Goal: Information Seeking & Learning: Find specific fact

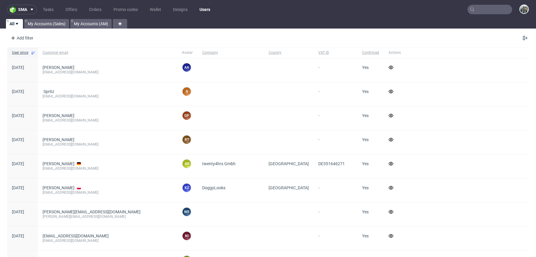
click at [474, 8] on input "text" at bounding box center [489, 10] width 45 height 10
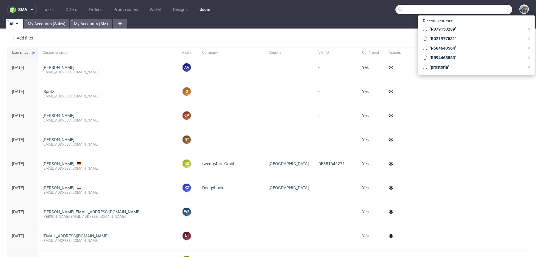
paste input "patitasco"
type input "patitasco"
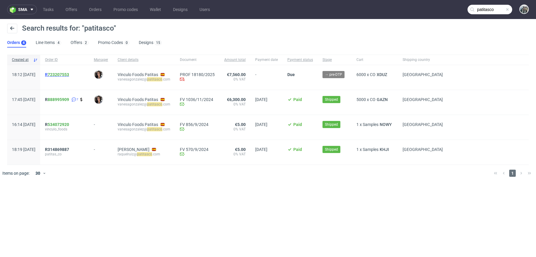
click at [64, 75] on span "R 723207553" at bounding box center [57, 74] width 24 height 5
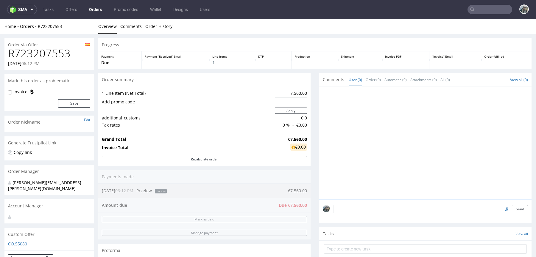
click at [501, 209] on input "file" at bounding box center [505, 209] width 8 height 8
type input "C:\fakepath\image.png"
click at [376, 210] on textarea at bounding box center [430, 209] width 194 height 8
type textarea "Pop"
click at [512, 236] on button "Send" at bounding box center [519, 237] width 16 height 8
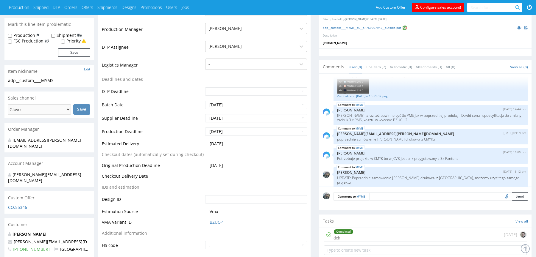
scroll to position [282, 0]
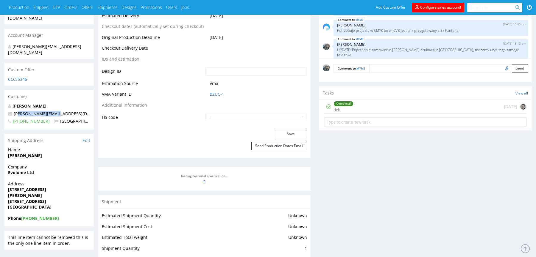
drag, startPoint x: 60, startPoint y: 100, endPoint x: 0, endPoint y: 100, distance: 59.8
click at [0, 100] on div "R 769967942 05.08.2025 12:57 PM MYMS DID PH PRO Integration Item PHI-PH00-A0889…" at bounding box center [268, 138] width 536 height 780
copy span "craig@evolume.co.uk"
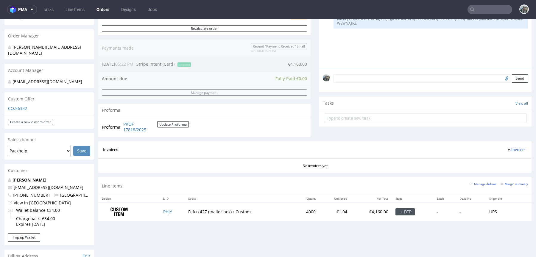
scroll to position [137, 0]
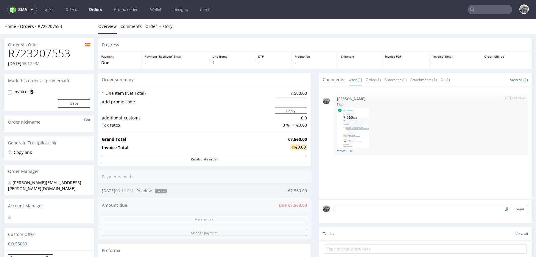
scroll to position [44, 0]
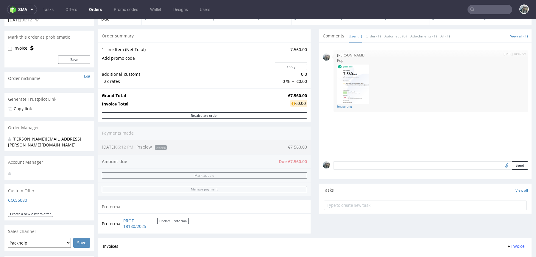
click at [389, 167] on textarea at bounding box center [430, 166] width 194 height 8
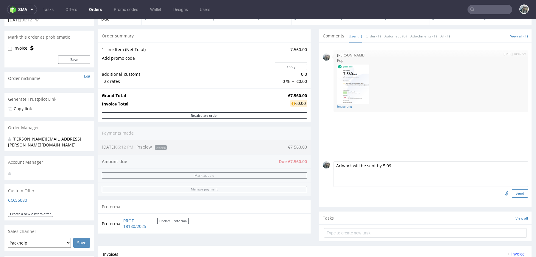
type textarea "Artwork will be sent by 5.09"
click at [514, 192] on button "Send" at bounding box center [519, 194] width 16 height 8
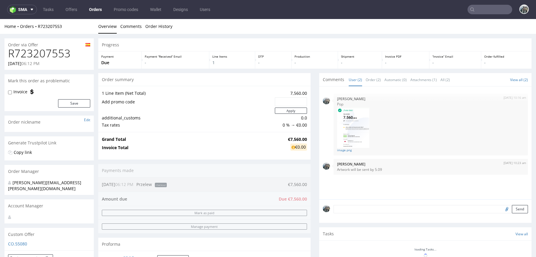
scroll to position [0, 0]
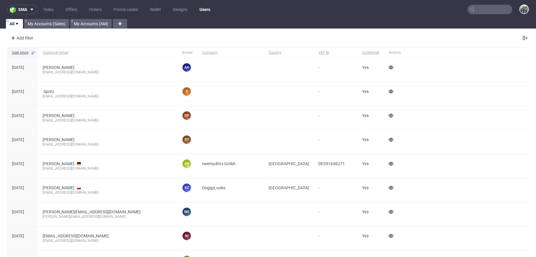
click at [473, 9] on input "text" at bounding box center [489, 10] width 45 height 10
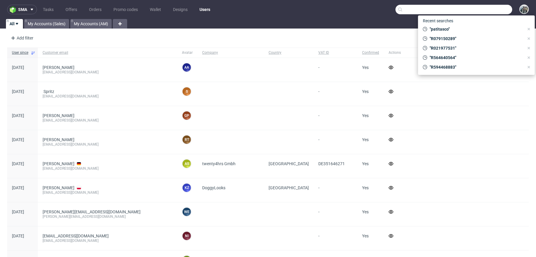
paste input "Arnab"
type input "Arnab"
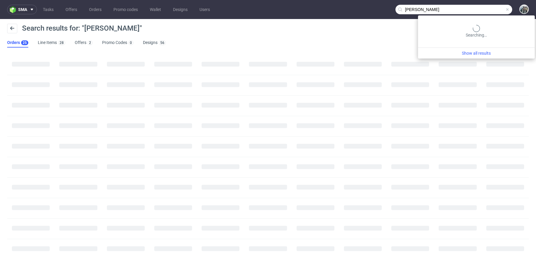
click at [473, 9] on input "Arnab" at bounding box center [453, 10] width 117 height 10
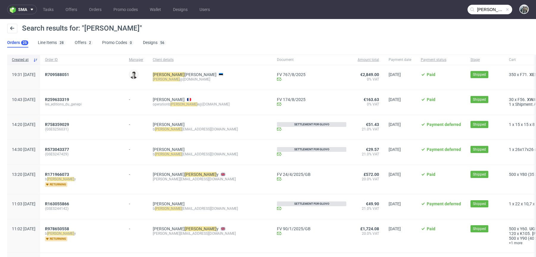
click at [78, 71] on div "R709588051" at bounding box center [82, 77] width 84 height 25
click at [77, 71] on div "R 709588051" at bounding box center [82, 77] width 84 height 25
click at [69, 73] on link "709588051" at bounding box center [58, 74] width 21 height 5
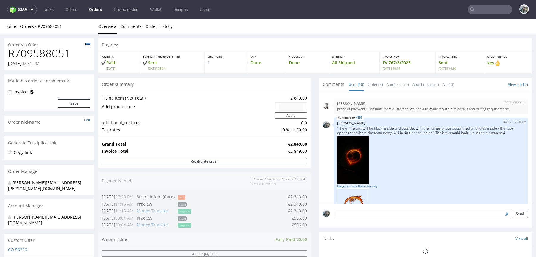
scroll to position [372, 0]
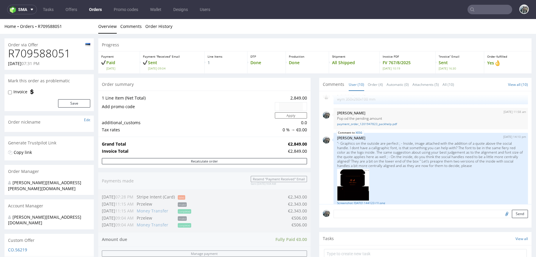
click at [47, 57] on h1 "R709588051" at bounding box center [49, 54] width 82 height 12
copy h1 "R709588051"
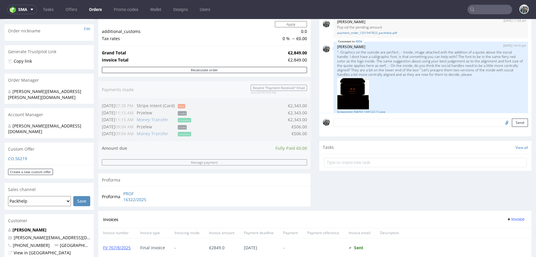
scroll to position [196, 0]
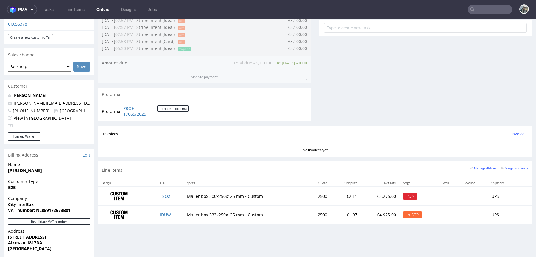
scroll to position [226, 0]
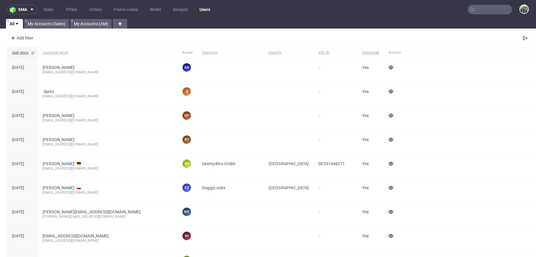
click at [489, 8] on input "text" at bounding box center [489, 10] width 45 height 10
paste input "R926960959"
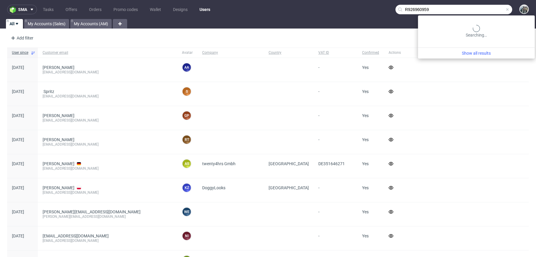
type input "R926960959"
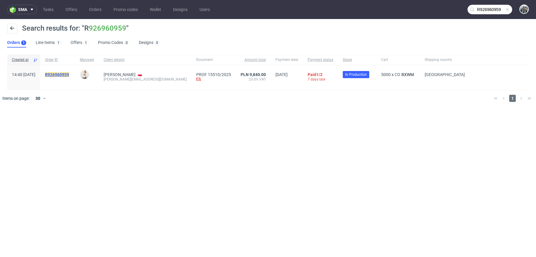
click at [69, 72] on mark "R926960959" at bounding box center [57, 74] width 24 height 5
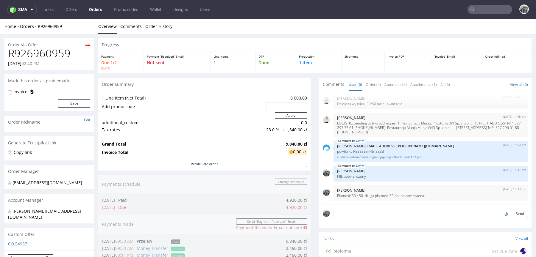
click at [55, 48] on h1 "R926960959" at bounding box center [49, 54] width 82 height 12
copy h1 "R926960959"
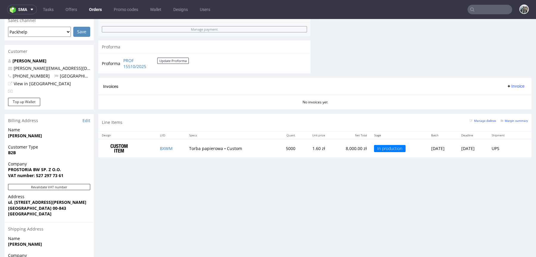
scroll to position [257, 0]
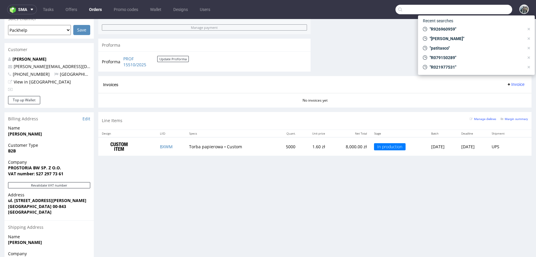
click at [484, 5] on input "text" at bounding box center [453, 10] width 117 height 10
paste input "cityinabox"
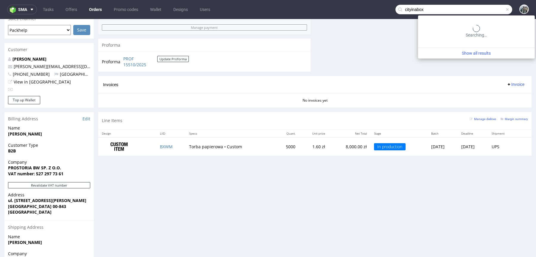
type input "cityinabox"
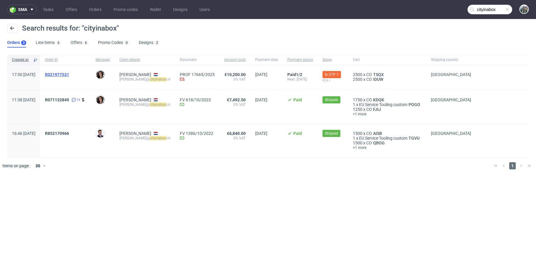
click at [69, 76] on span "R021977531" at bounding box center [57, 74] width 24 height 5
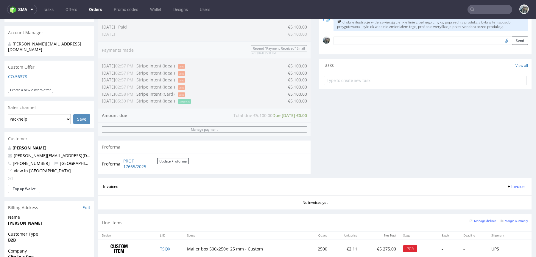
scroll to position [191, 0]
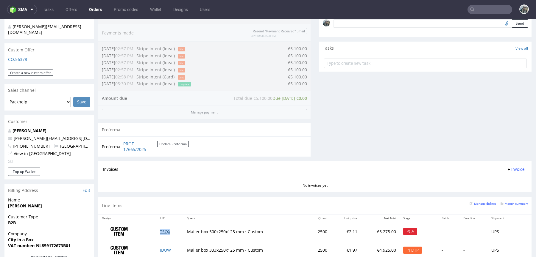
click at [165, 229] on td "TSQX" at bounding box center [169, 231] width 27 height 19
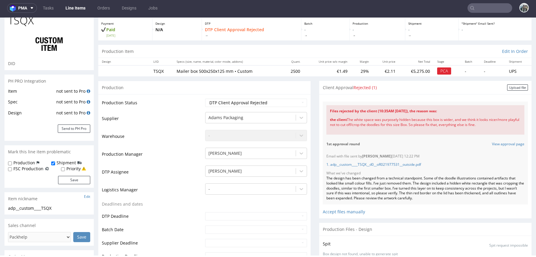
scroll to position [32, 0]
click at [486, 12] on input "text" at bounding box center [489, 8] width 45 height 10
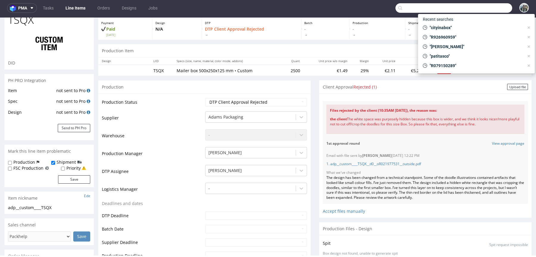
paste input "R572317730"
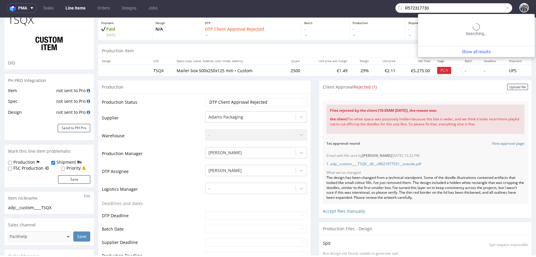
type input "R572317730"
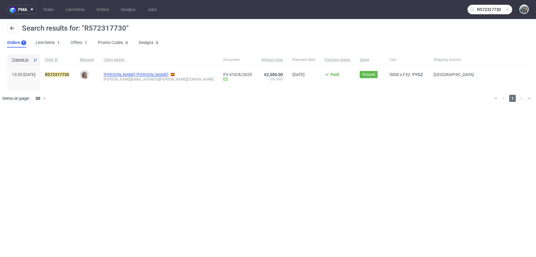
click at [131, 76] on link "David Díaz Jiménez" at bounding box center [136, 74] width 65 height 5
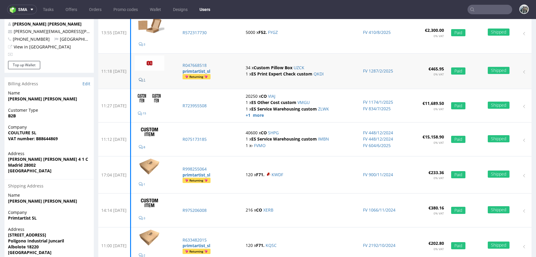
scroll to position [71, 0]
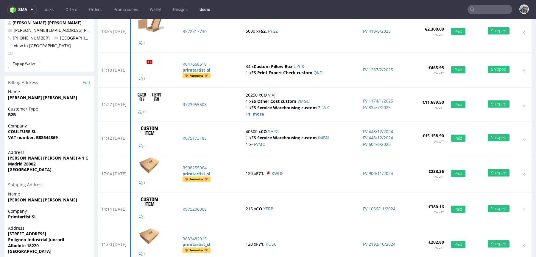
click at [490, 11] on input "text" at bounding box center [489, 10] width 45 height 10
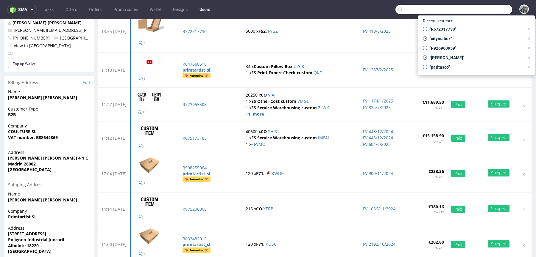
paste input "R5675411969"
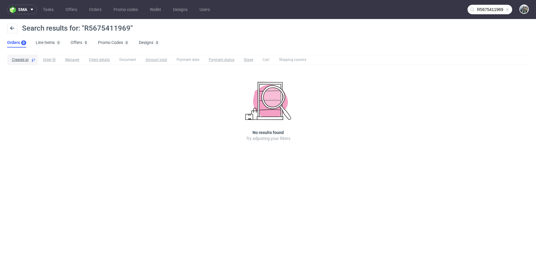
click at [486, 12] on input "R5675411969" at bounding box center [489, 10] width 45 height 10
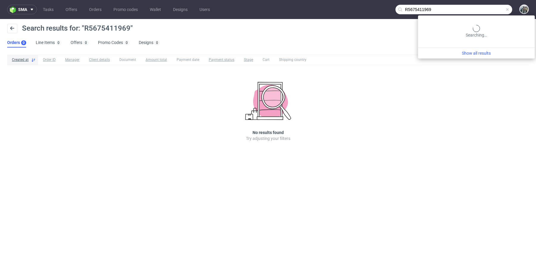
paste input "merchery"
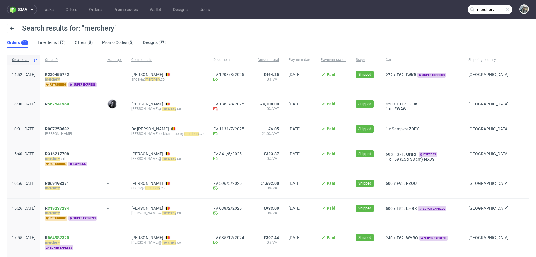
click at [474, 12] on input "merchery" at bounding box center [489, 10] width 45 height 10
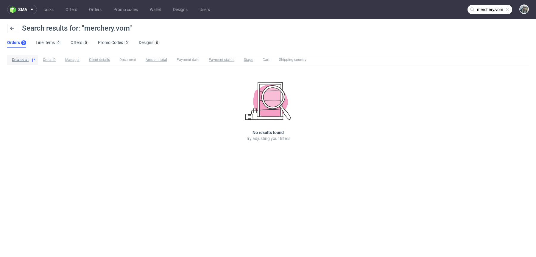
click at [495, 6] on input "merchery.vom" at bounding box center [489, 10] width 45 height 10
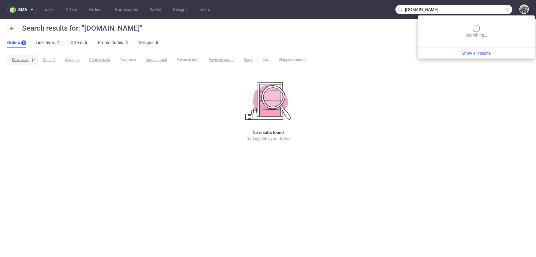
click at [484, 10] on input "merchery.com" at bounding box center [453, 10] width 117 height 10
paste input "R5675411969"
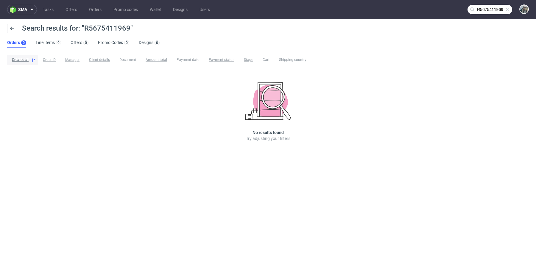
click at [482, 4] on nav "sma Tasks Offers Orders Promo codes Wallet Designs Users R5675411969" at bounding box center [268, 9] width 536 height 19
click at [482, 7] on input "R5675411969" at bounding box center [489, 10] width 45 height 10
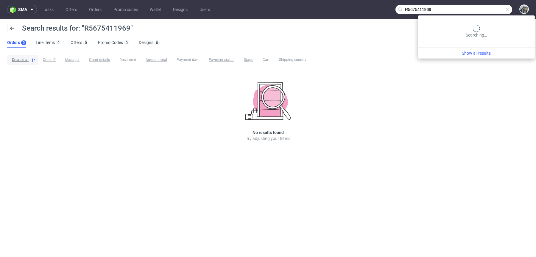
paste input "PLWAW508037230"
type input "PLWAW508037230"
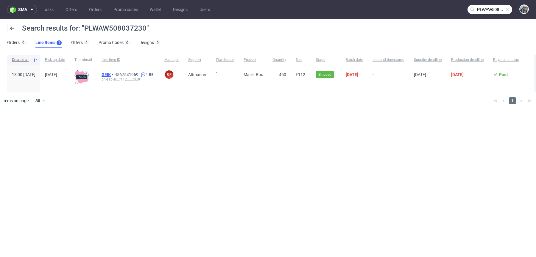
click at [114, 74] on span "GEIK" at bounding box center [107, 74] width 13 height 5
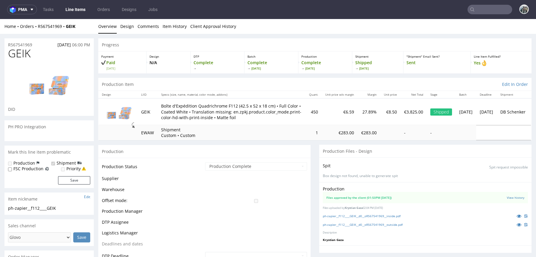
scroll to position [114, 0]
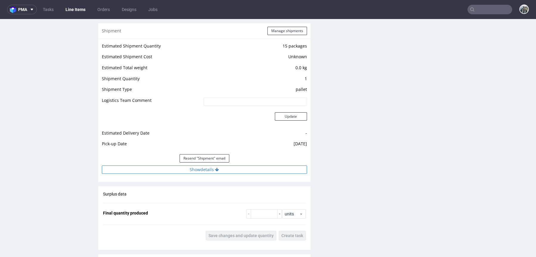
click at [220, 170] on button "Show details" at bounding box center [204, 170] width 205 height 8
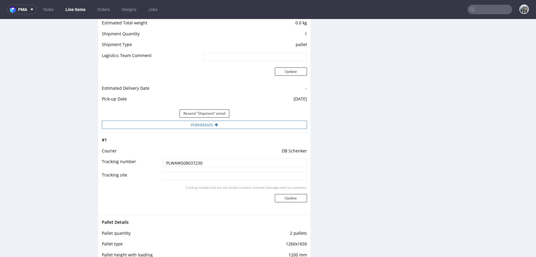
scroll to position [836, 0]
click at [218, 164] on input "PLWAW508037230" at bounding box center [234, 163] width 145 height 8
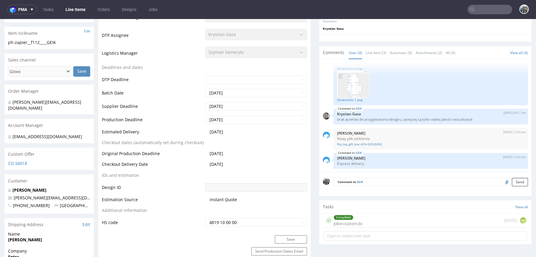
scroll to position [213, 0]
click at [192, 66] on td "Deadlines and dates" at bounding box center [153, 68] width 102 height 11
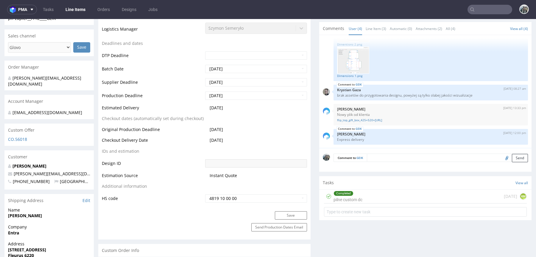
scroll to position [239, 0]
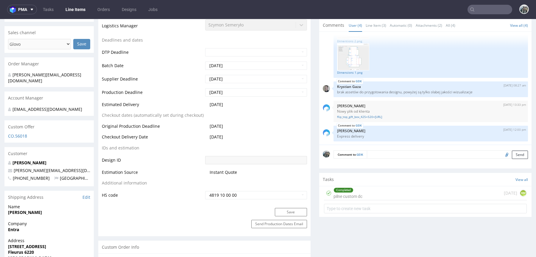
click at [490, 13] on input "text" at bounding box center [489, 10] width 45 height 10
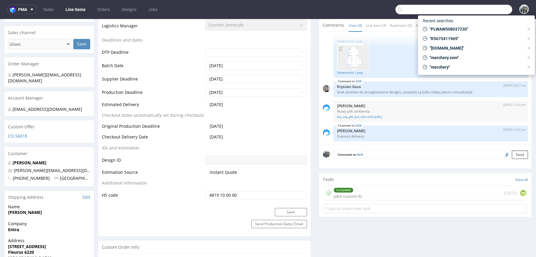
paste input "R566547746"
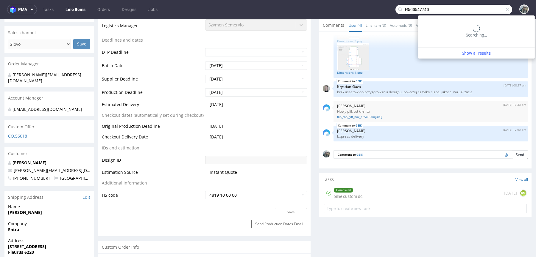
type input "R566547746"
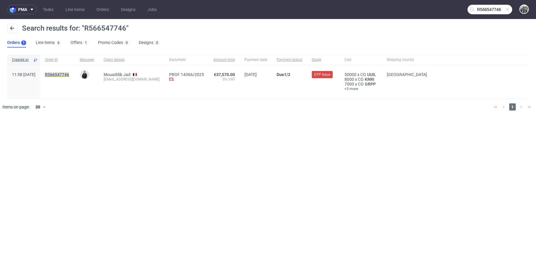
click at [69, 74] on mark "R566547746" at bounding box center [57, 74] width 24 height 5
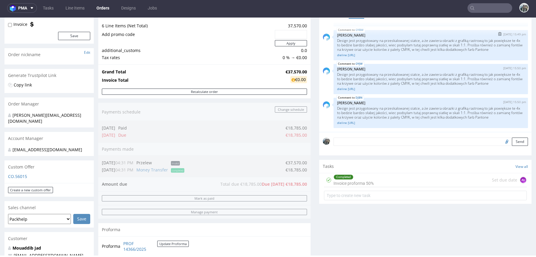
scroll to position [36, 0]
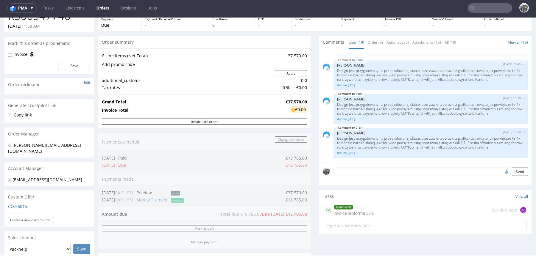
click at [487, 9] on input "text" at bounding box center [489, 8] width 45 height 10
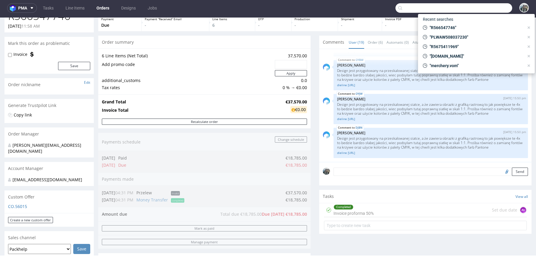
paste input "R945610518"
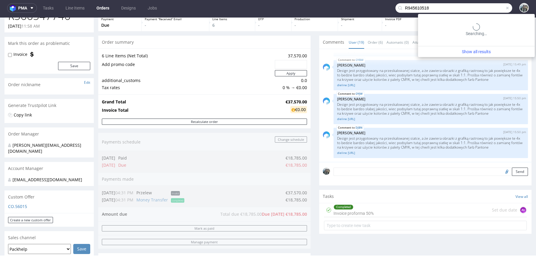
type input "R945610518"
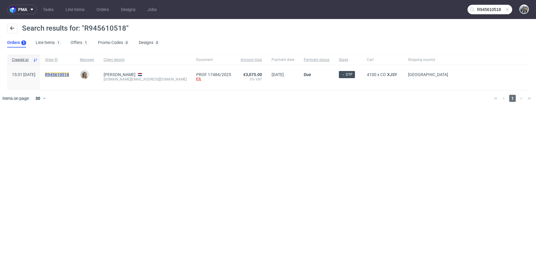
click at [69, 75] on mark "R945610518" at bounding box center [57, 74] width 24 height 5
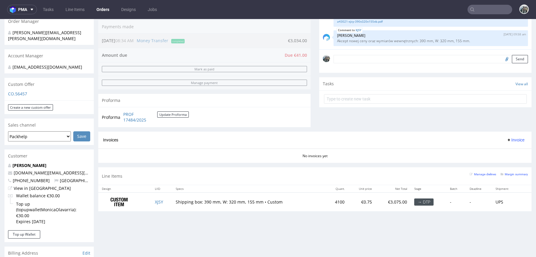
scroll to position [152, 0]
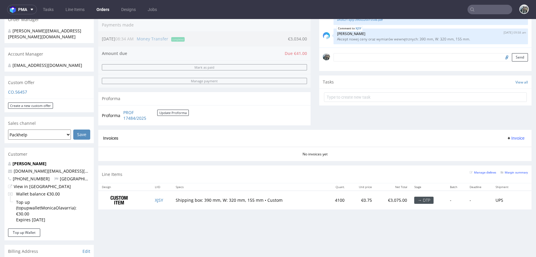
click at [478, 10] on input "text" at bounding box center [489, 10] width 45 height 10
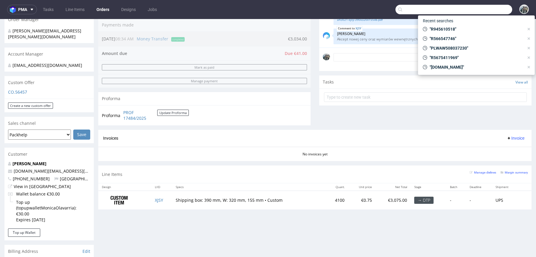
paste input "" R183178762 ""
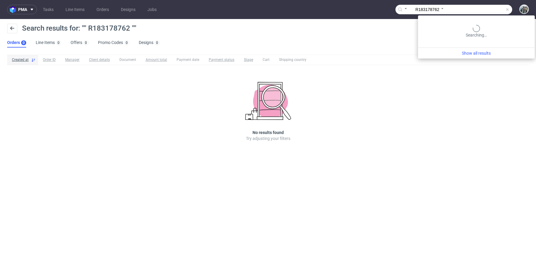
click at [490, 13] on input "" R183178762 "" at bounding box center [453, 10] width 117 height 10
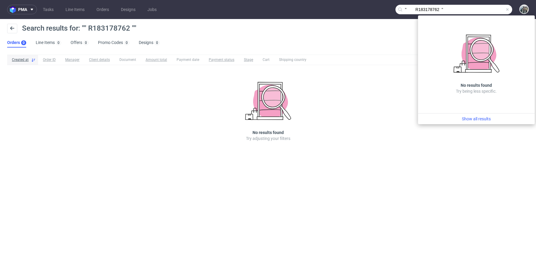
paste input "text"
paste input "catavassalo"
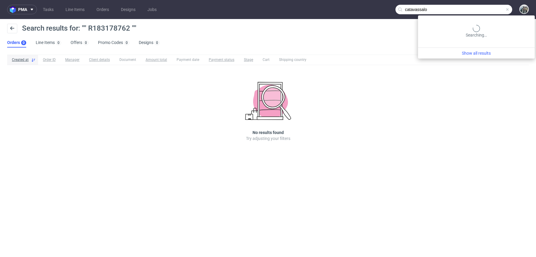
type input "catavassalo"
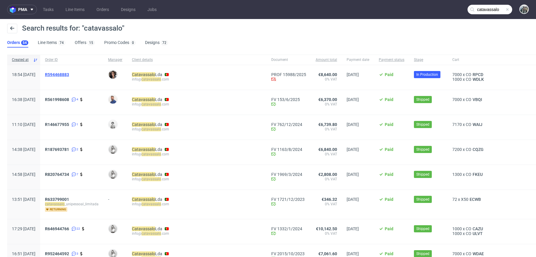
click at [69, 74] on span "R594468883" at bounding box center [57, 74] width 24 height 5
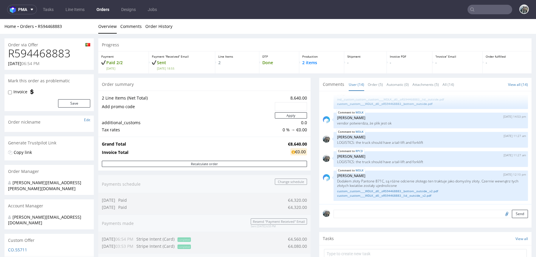
click at [47, 48] on h1 "R594468883" at bounding box center [49, 54] width 82 height 12
copy h1 "R594468883"
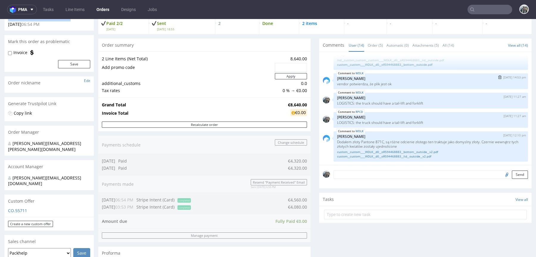
scroll to position [46, 0]
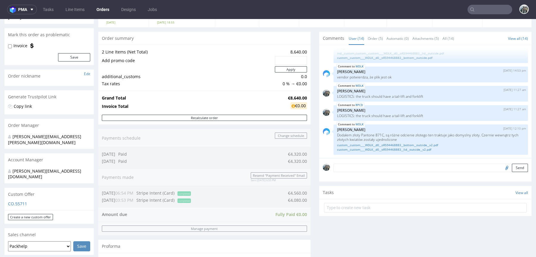
click at [475, 15] on nav "pma Tasks Line Items Orders Designs Jobs" at bounding box center [268, 9] width 536 height 19
click at [477, 12] on input "text" at bounding box center [489, 10] width 45 height 10
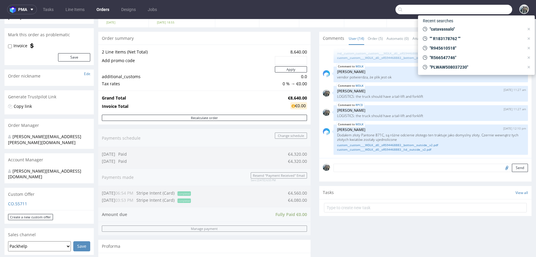
paste input "R945610518"
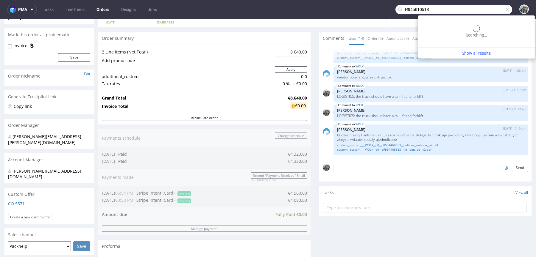
type input "R945610518"
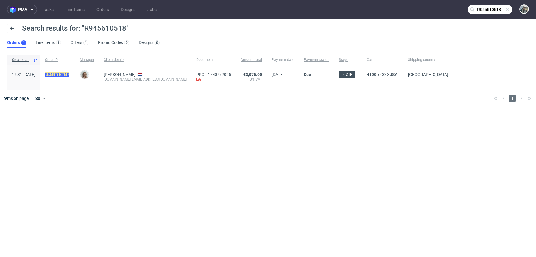
click at [68, 75] on mark "R945610518" at bounding box center [57, 74] width 24 height 5
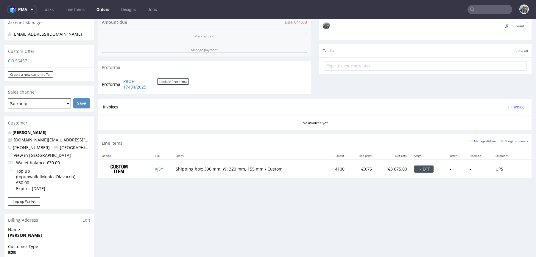
scroll to position [188, 0]
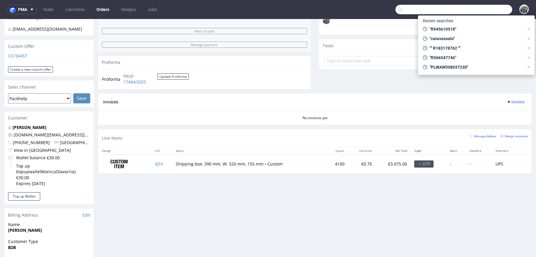
click at [475, 10] on input "text" at bounding box center [453, 10] width 117 height 10
paste input "" R183178762 ""
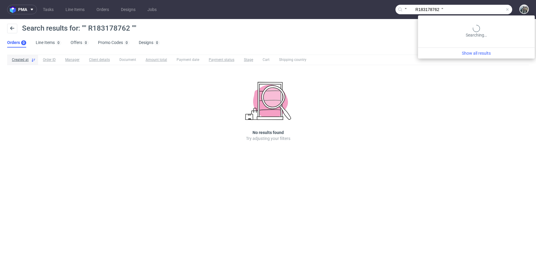
click at [478, 12] on input "" R183178762 "" at bounding box center [453, 10] width 117 height 10
paste input "R183178762"
type input "R183178762"
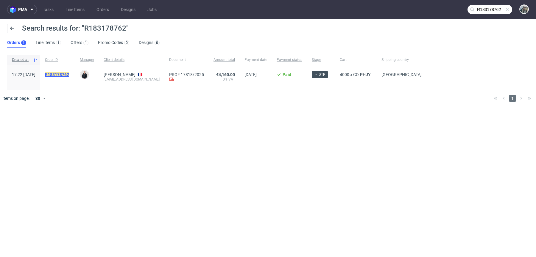
click at [69, 76] on mark "R183178762" at bounding box center [57, 74] width 24 height 5
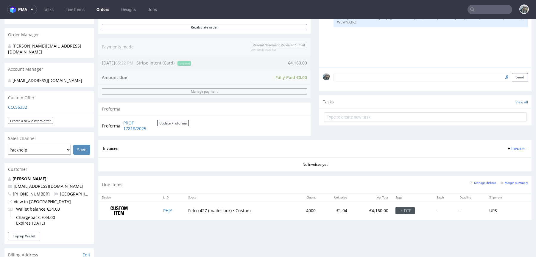
scroll to position [162, 0]
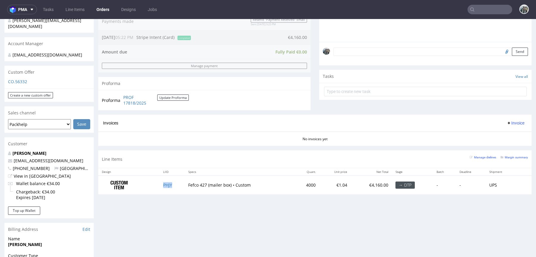
click at [163, 181] on td "PHJY" at bounding box center [171, 185] width 25 height 19
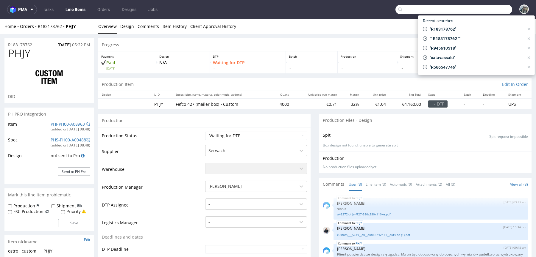
click at [473, 10] on input "text" at bounding box center [453, 10] width 117 height 10
paste input "R105810351"
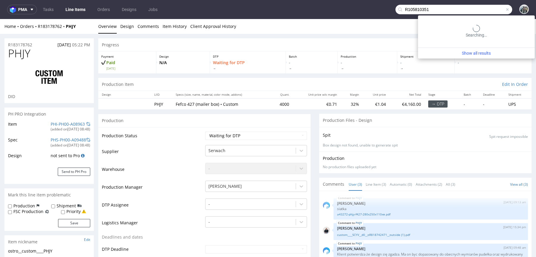
type input "R105810351"
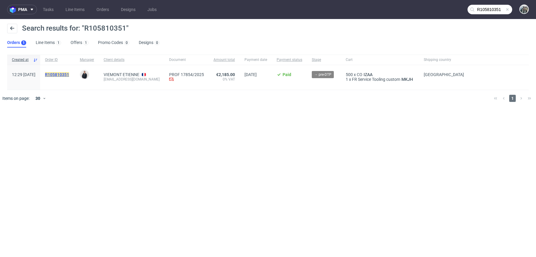
click at [69, 75] on mark "R105810351" at bounding box center [57, 74] width 24 height 5
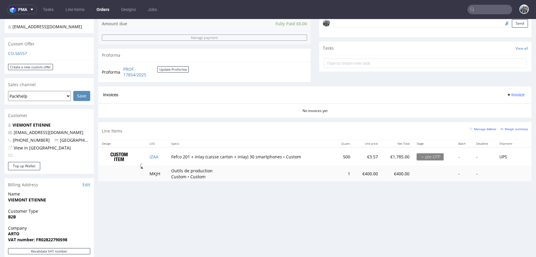
scroll to position [191, 0]
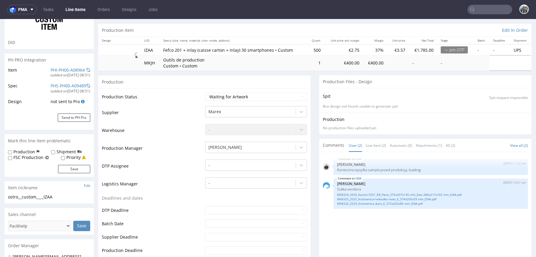
scroll to position [58, 0]
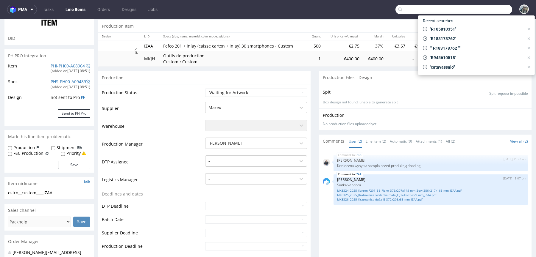
click at [479, 8] on input "text" at bounding box center [453, 10] width 117 height 10
paste input "R533995416"
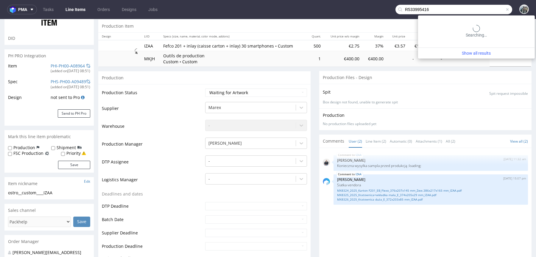
type input "R533995416"
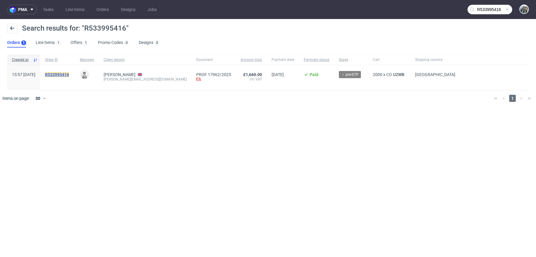
click at [68, 73] on mark "R533995416" at bounding box center [57, 74] width 24 height 5
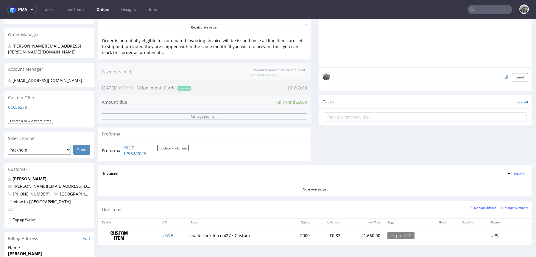
scroll to position [134, 0]
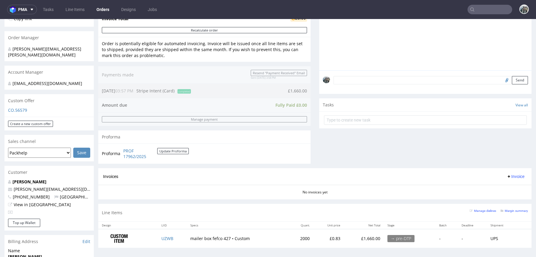
click at [471, 9] on input "text" at bounding box center [489, 10] width 45 height 10
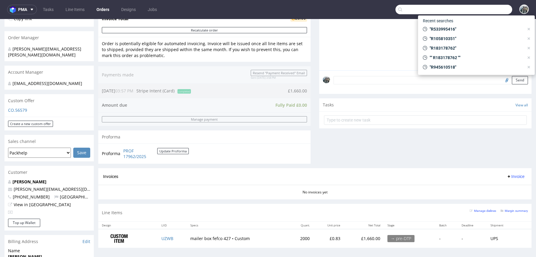
paste input ""R565763732 ""
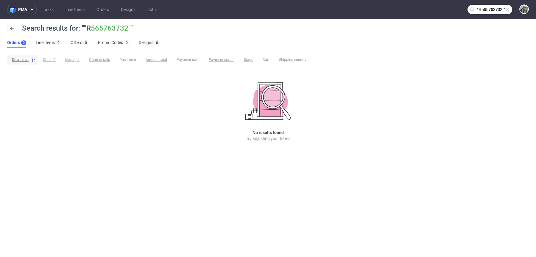
click at [493, 9] on input ""R565763732 "" at bounding box center [489, 10] width 45 height 10
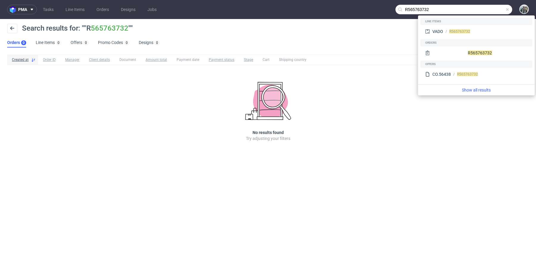
type input "R565763732"
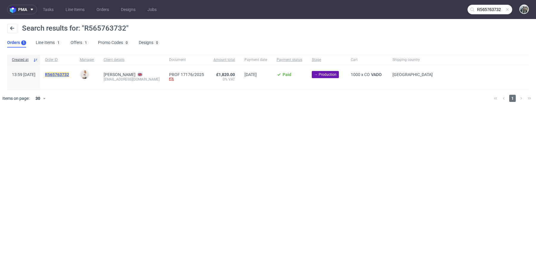
click at [69, 73] on mark "R565763732" at bounding box center [57, 74] width 24 height 5
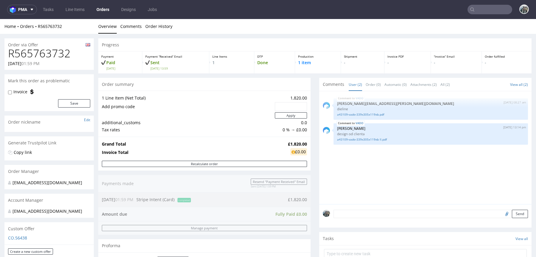
click at [491, 9] on input "text" at bounding box center [489, 10] width 45 height 10
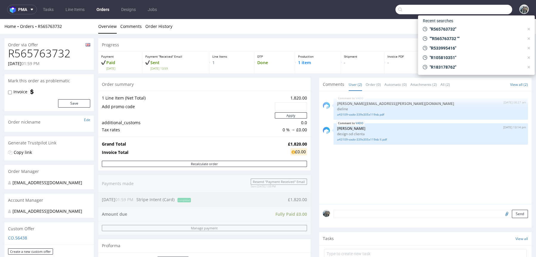
paste input "R406572930"
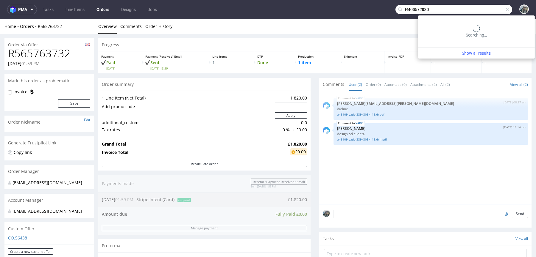
type input "R406572930"
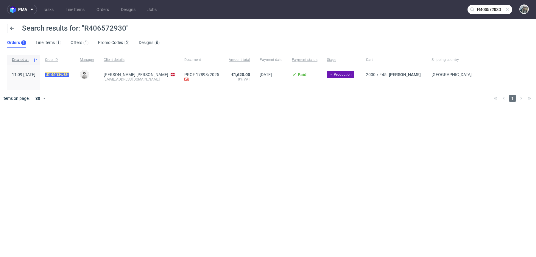
click at [69, 75] on mark "R406572930" at bounding box center [57, 74] width 24 height 5
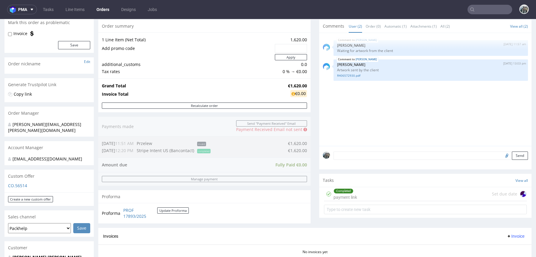
scroll to position [174, 0]
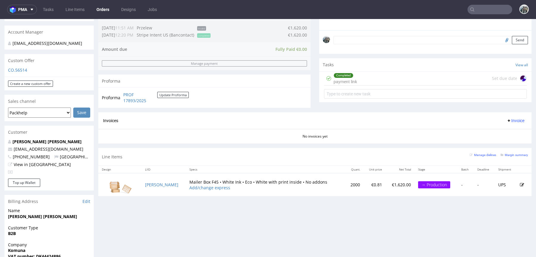
click at [483, 7] on input "text" at bounding box center [489, 10] width 45 height 10
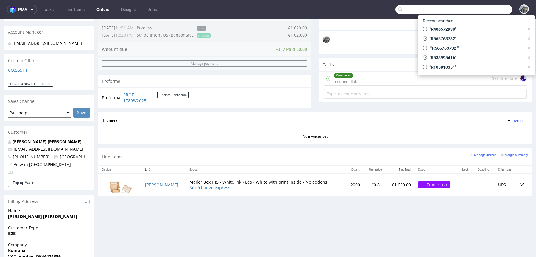
paste input "R583018159"
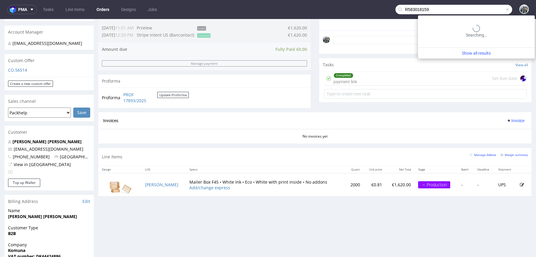
type input "R583018159"
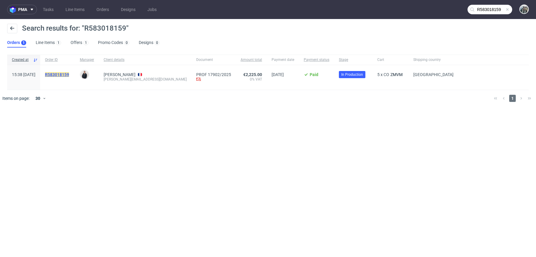
click at [69, 73] on mark "R583018159" at bounding box center [57, 74] width 24 height 5
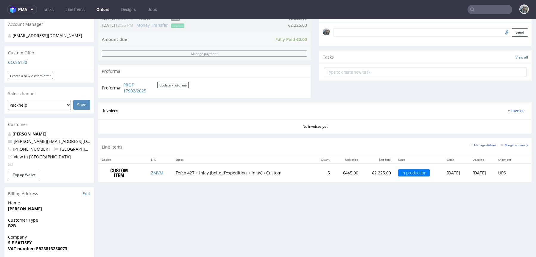
scroll to position [182, 0]
click at [476, 7] on input "text" at bounding box center [489, 10] width 45 height 10
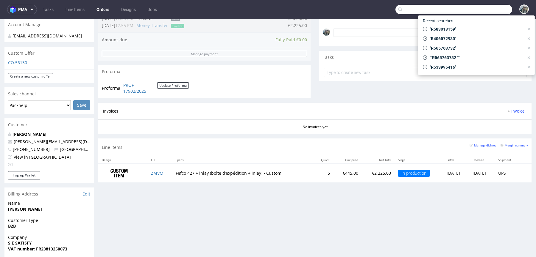
paste input "R656024696"
type input "R656024696"
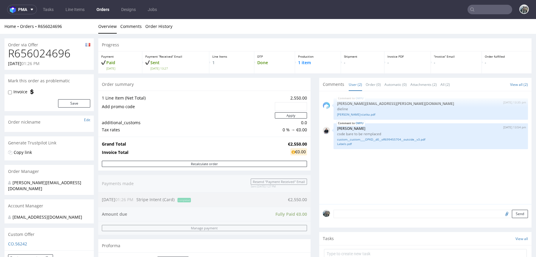
click at [476, 11] on input "text" at bounding box center [489, 10] width 45 height 10
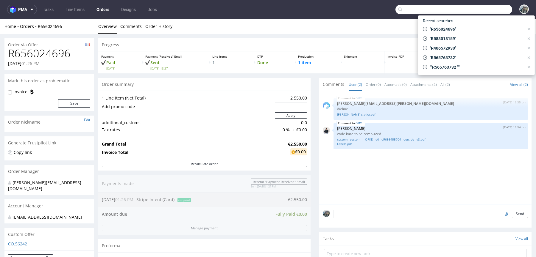
paste input "R892638419"
type input "R892638419"
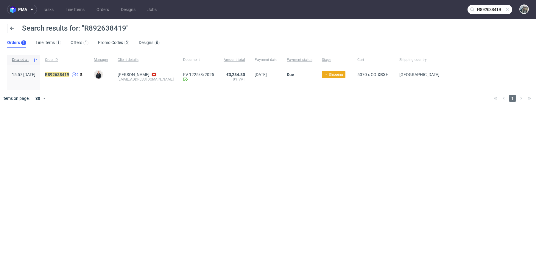
click at [75, 71] on div "R892638419 6" at bounding box center [64, 77] width 49 height 25
click at [69, 73] on mark "R892638419" at bounding box center [57, 74] width 24 height 5
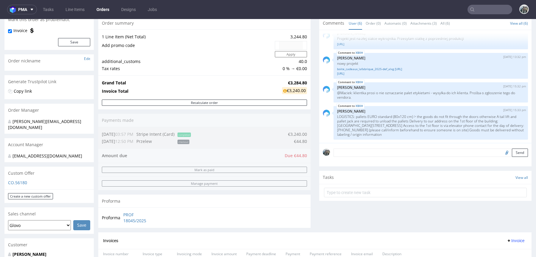
scroll to position [190, 0]
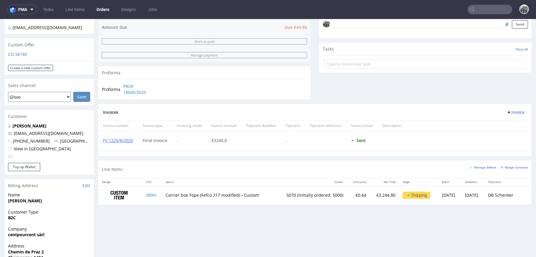
click at [491, 8] on input "text" at bounding box center [489, 10] width 45 height 10
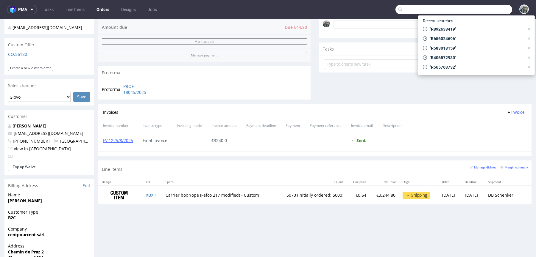
paste input "R383120314"
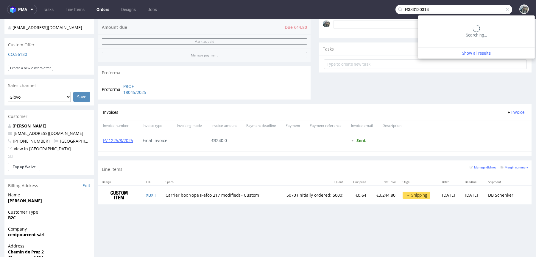
type input "R383120314"
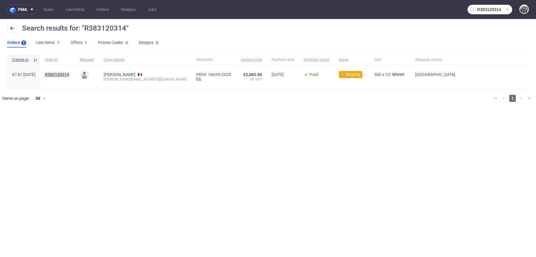
click at [69, 74] on mark "R383120314" at bounding box center [57, 74] width 24 height 5
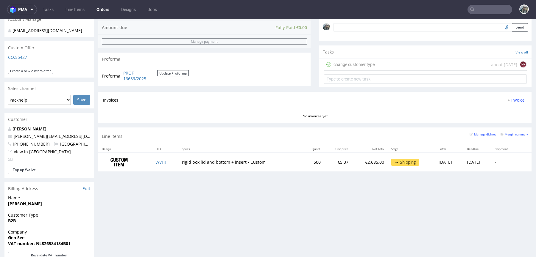
scroll to position [201, 0]
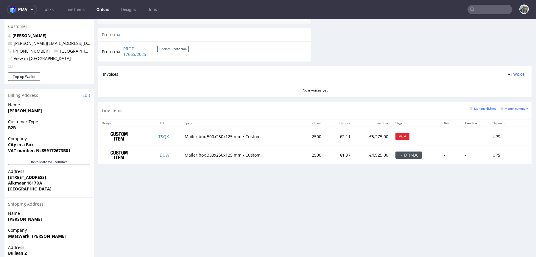
scroll to position [309, 0]
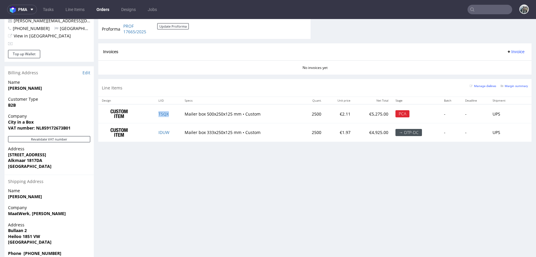
click at [168, 117] on td "TSQX" at bounding box center [168, 113] width 26 height 19
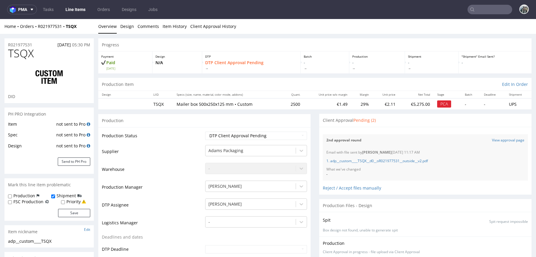
scroll to position [176, 0]
click at [492, 142] on link "View approval page" at bounding box center [508, 140] width 32 height 5
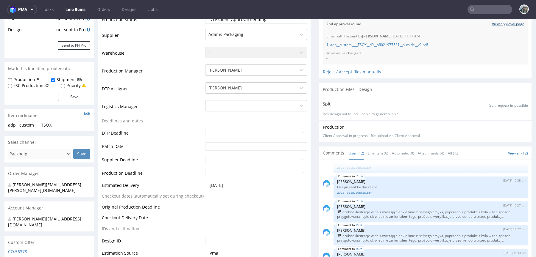
scroll to position [127, 0]
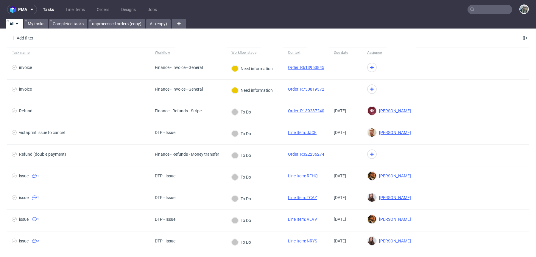
click at [488, 12] on input "text" at bounding box center [489, 10] width 45 height 10
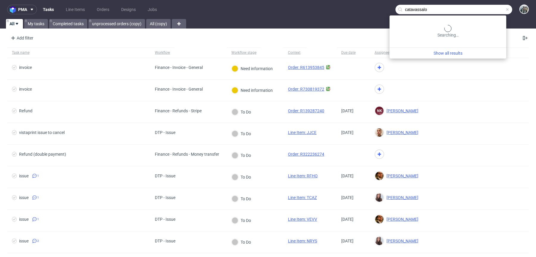
type input "catavassalo"
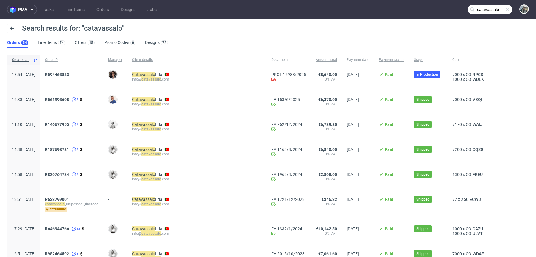
drag, startPoint x: 92, startPoint y: 76, endPoint x: 53, endPoint y: 73, distance: 39.1
click at [53, 74] on div "18:54 Mon 30.06.2025 R594468883 Moreno Martinez Cristina Catavassalo Lda info@ …" at bounding box center [299, 77] width 585 height 25
copy div "R594468883"
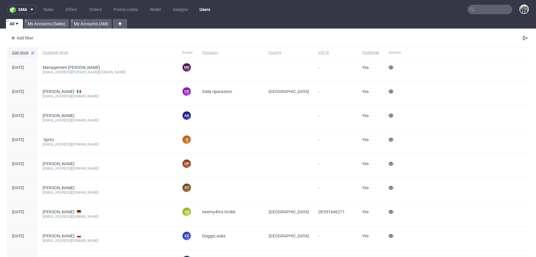
click at [481, 15] on nav "sma Tasks Offers Orders Promo codes Wallet Designs Users" at bounding box center [268, 9] width 536 height 19
click at [481, 10] on input "text" at bounding box center [489, 10] width 45 height 10
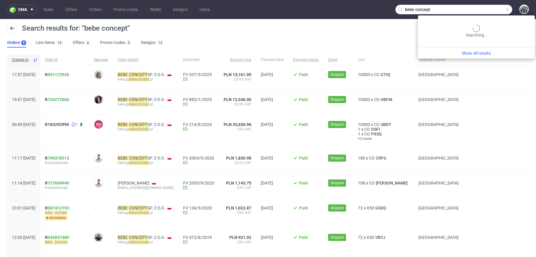
click at [479, 13] on input "bebe concept" at bounding box center [453, 10] width 117 height 10
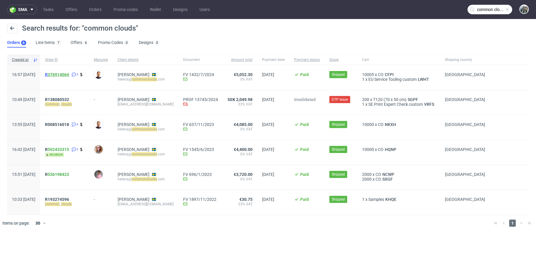
click at [66, 75] on link "376914064" at bounding box center [58, 74] width 21 height 5
click at [65, 75] on span "R 376914064" at bounding box center [57, 74] width 24 height 5
click at [495, 13] on input "common clouds" at bounding box center [489, 10] width 45 height 10
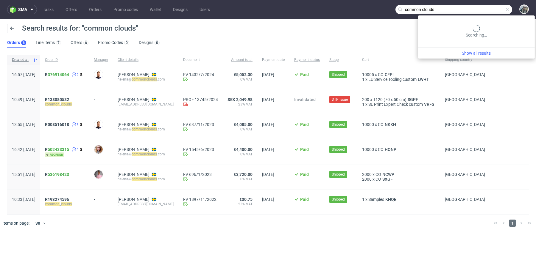
paste input "[EMAIL_ADDRESS][DOMAIN_NAME]"
type input "[EMAIL_ADDRESS][DOMAIN_NAME]"
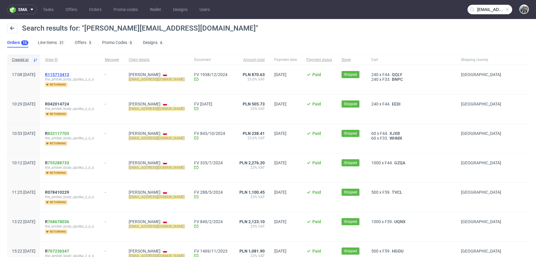
click at [69, 73] on span "R115713413" at bounding box center [57, 74] width 24 height 5
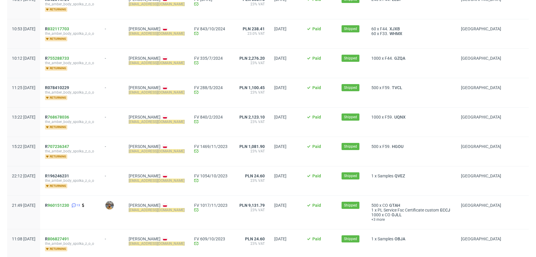
scroll to position [269, 0]
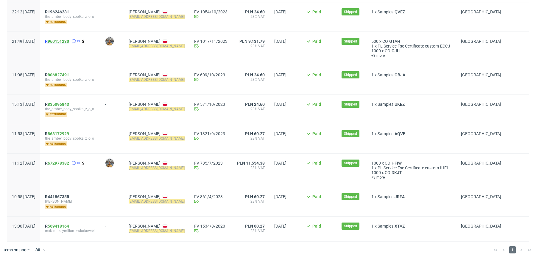
click at [65, 40] on span "R 960151230" at bounding box center [57, 41] width 24 height 5
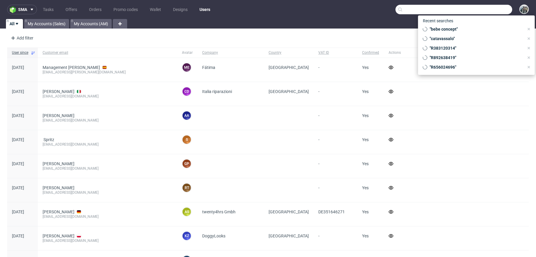
click at [492, 9] on input "text" at bounding box center [453, 10] width 117 height 10
paste input "j! Brand"
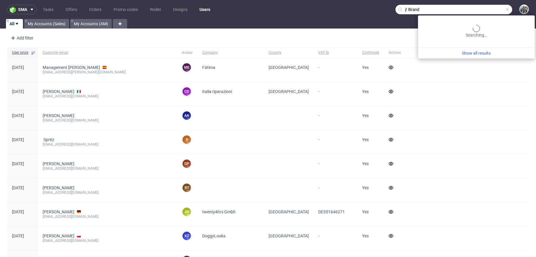
type input "j! Brand"
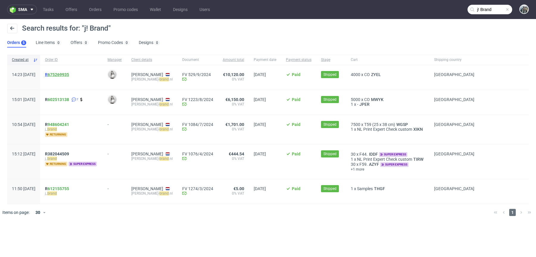
click at [69, 74] on link "675269935" at bounding box center [58, 74] width 21 height 5
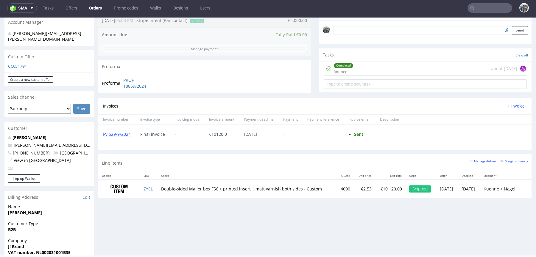
scroll to position [186, 0]
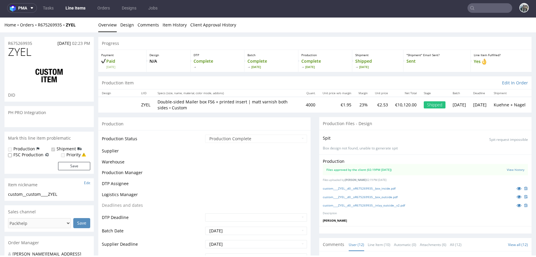
scroll to position [169, 0]
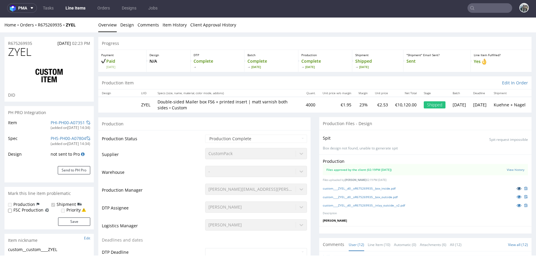
click at [516, 187] on icon at bounding box center [518, 189] width 5 height 4
click at [516, 195] on icon at bounding box center [518, 197] width 5 height 4
click at [481, 4] on input "text" at bounding box center [489, 8] width 45 height 10
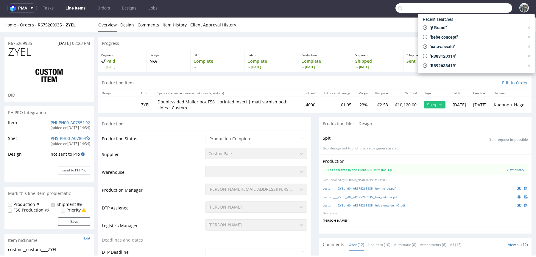
paste input "ortholon"
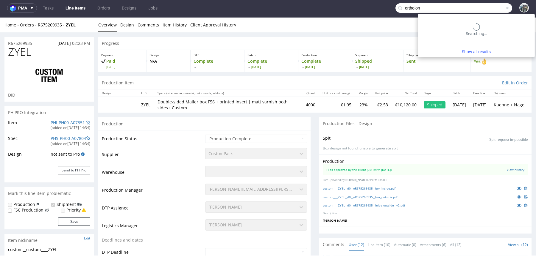
type input "ortholon"
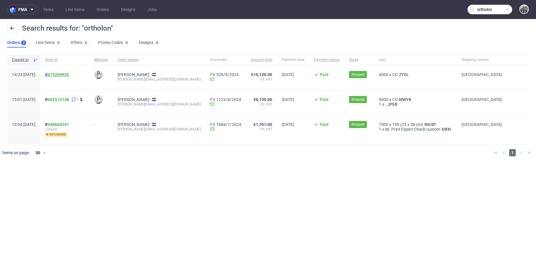
click at [65, 76] on link "675269935" at bounding box center [58, 74] width 21 height 5
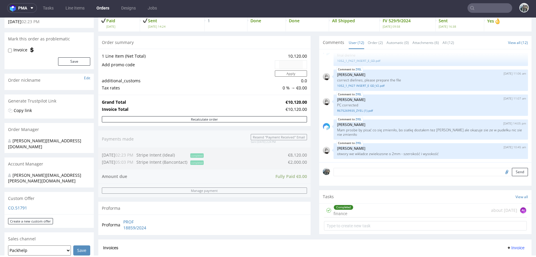
scroll to position [30, 0]
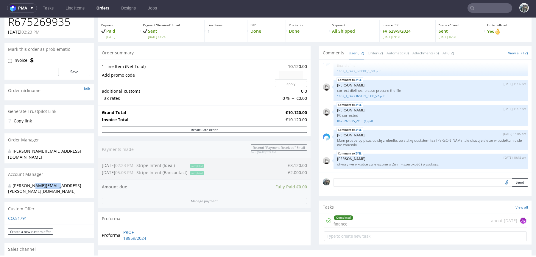
drag, startPoint x: 29, startPoint y: 179, endPoint x: 55, endPoint y: 179, distance: 25.6
click at [54, 183] on div "natalia.misiewicz@packhelp.com" at bounding box center [47, 189] width 78 height 12
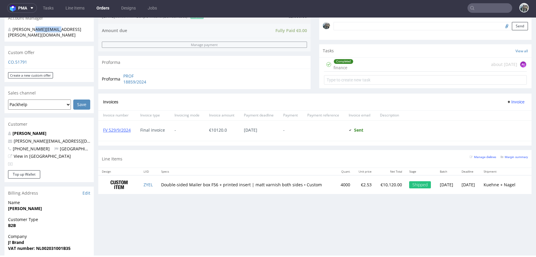
scroll to position [219, 0]
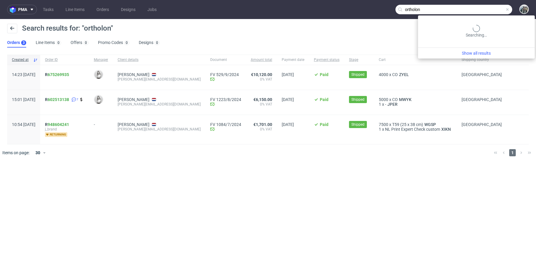
click at [491, 7] on input "ortholon" at bounding box center [453, 10] width 117 height 10
paste input "KAMILA PASIUT WYBRAŃCZYK"
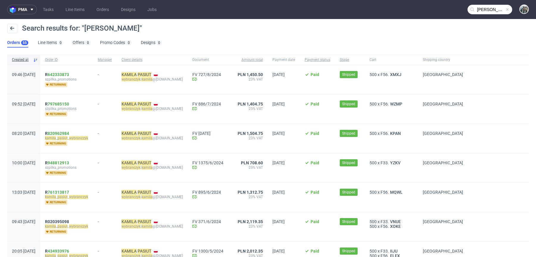
click at [491, 9] on input "KAMILA PASIUT WYBRAŃCZYK" at bounding box center [489, 10] width 45 height 10
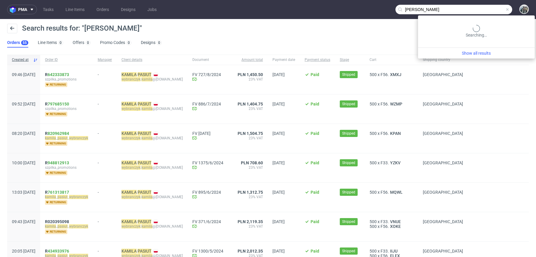
paste input "Common Clouds"
type input "Common Clouds"
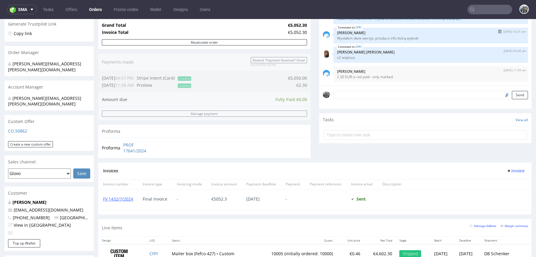
scroll to position [101, 0]
